Goal: Task Accomplishment & Management: Manage account settings

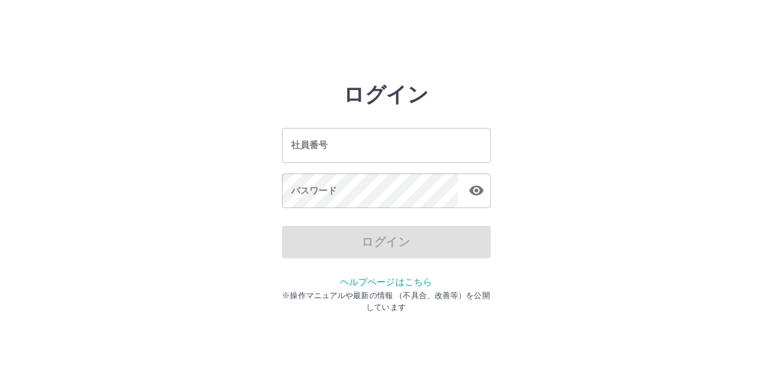
click at [345, 157] on input "社員番号" at bounding box center [386, 145] width 209 height 35
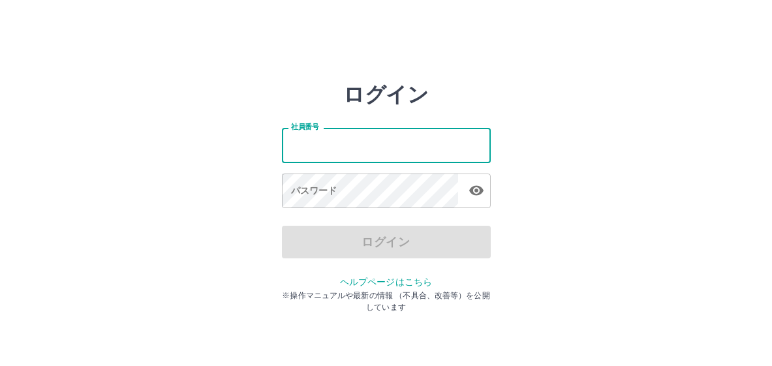
click at [345, 157] on input "社員番号" at bounding box center [386, 145] width 209 height 35
drag, startPoint x: 375, startPoint y: 153, endPoint x: 239, endPoint y: 147, distance: 136.5
click at [239, 147] on div "ログイン 社員番号 ******* 社員番号 パスワード パスワード ログイン ヘルプページはこちら ※操作マニュアルや最新の情報 （不具合、改善等）を公開し…" at bounding box center [386, 186] width 772 height 209
type input "*"
type input "*******"
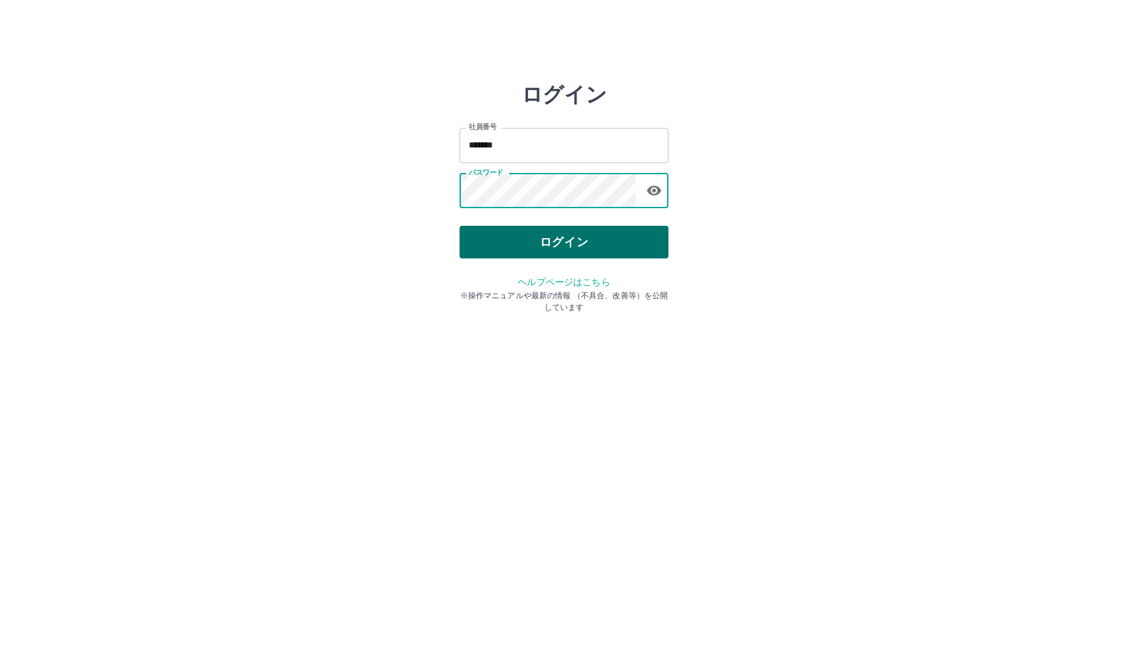
click at [508, 238] on button "ログイン" at bounding box center [563, 242] width 209 height 33
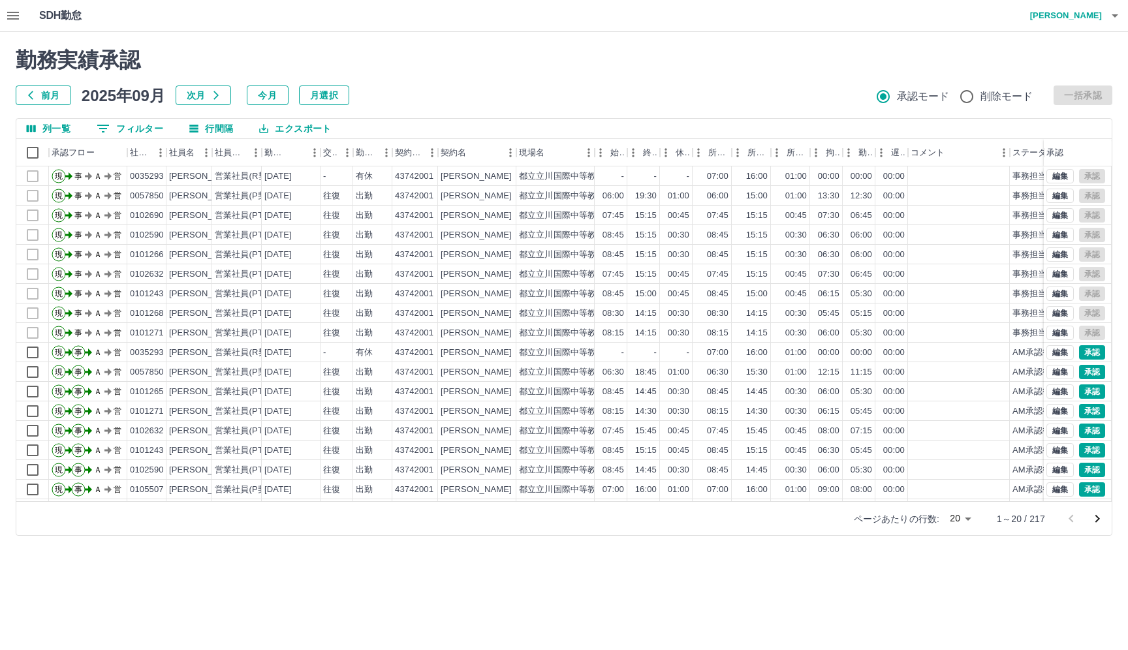
click at [550, 72] on h2 "勤務実績承認" at bounding box center [564, 60] width 1097 height 25
click at [558, 95] on div "前月 [DATE] 次月 今月 月選択 承認モード 削除モード 一括承認" at bounding box center [564, 96] width 1097 height 20
click at [5, 17] on button "button" at bounding box center [13, 15] width 26 height 31
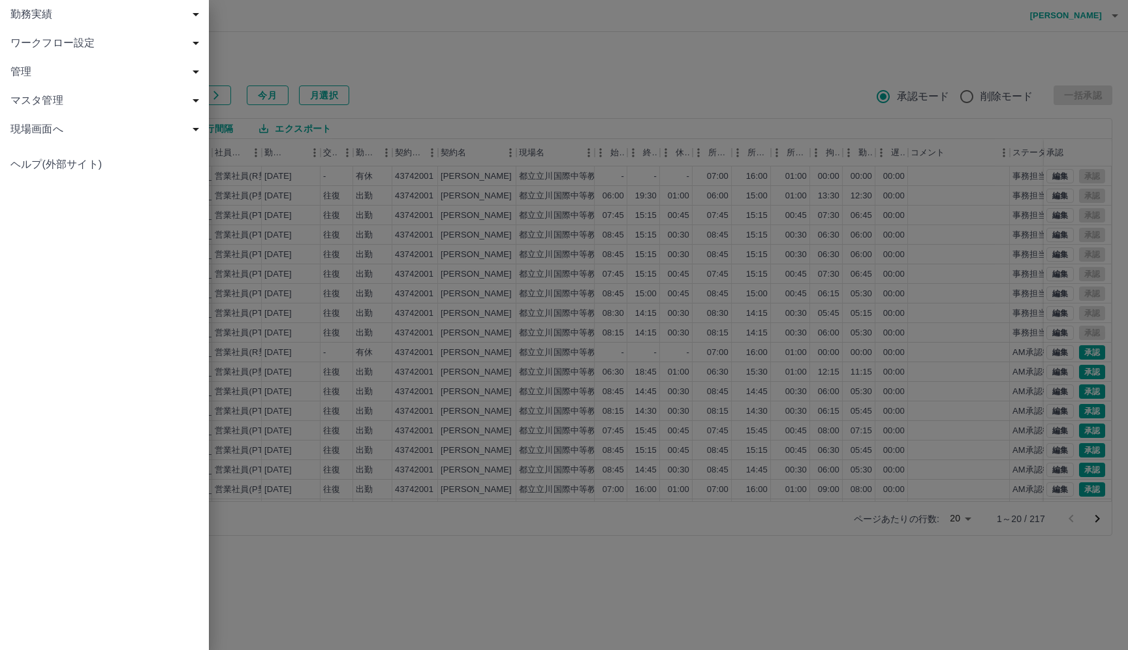
click at [54, 18] on span "勤務実績" at bounding box center [106, 15] width 193 height 16
click at [266, 52] on div at bounding box center [564, 325] width 1128 height 650
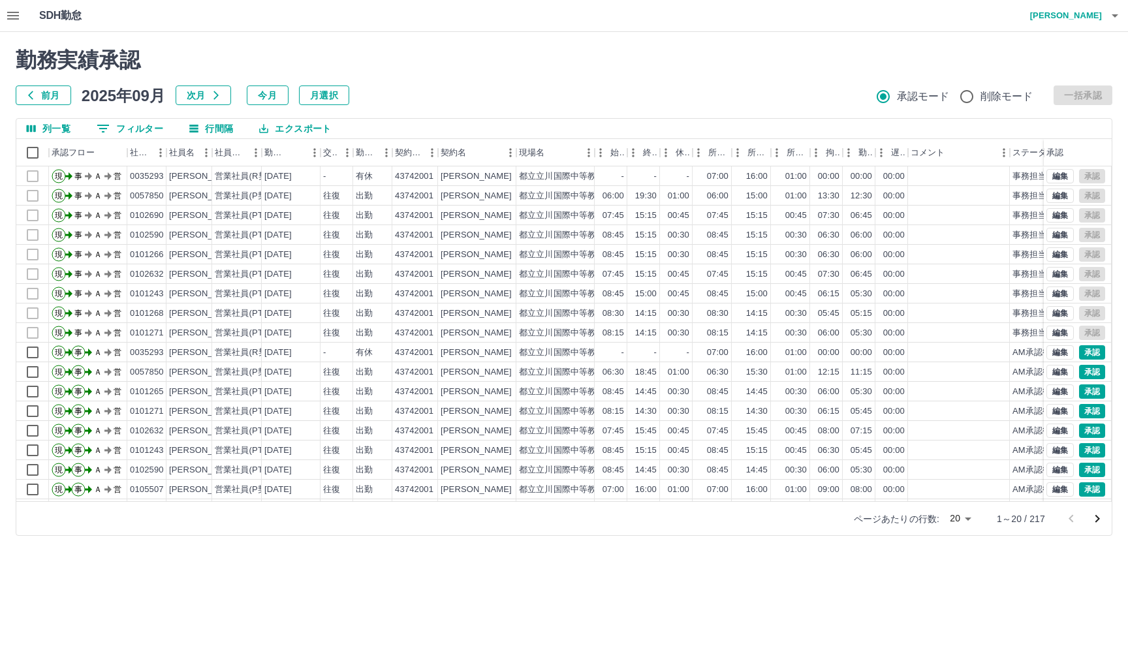
click at [264, 49] on h2 "勤務実績承認" at bounding box center [564, 60] width 1097 height 25
